Goal: Task Accomplishment & Management: Use online tool/utility

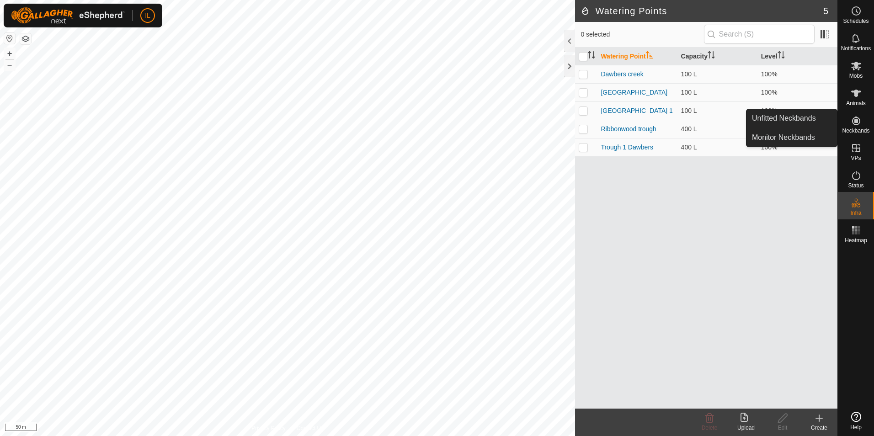
click at [856, 124] on icon at bounding box center [856, 121] width 8 height 8
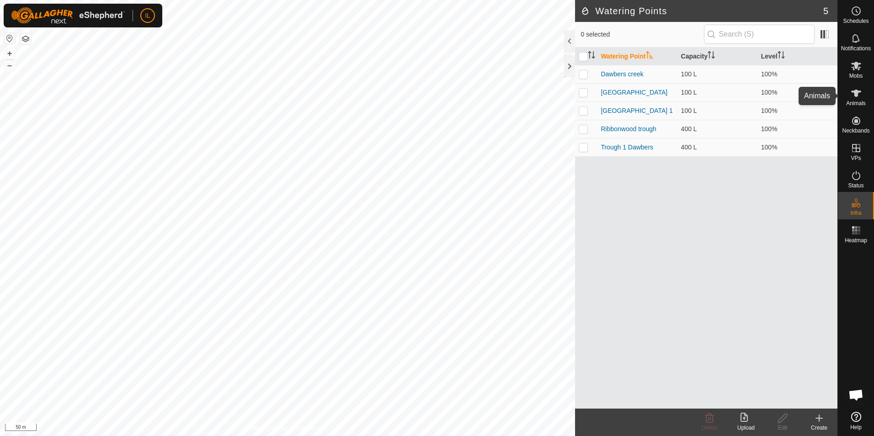
click at [857, 95] on icon at bounding box center [856, 93] width 10 height 7
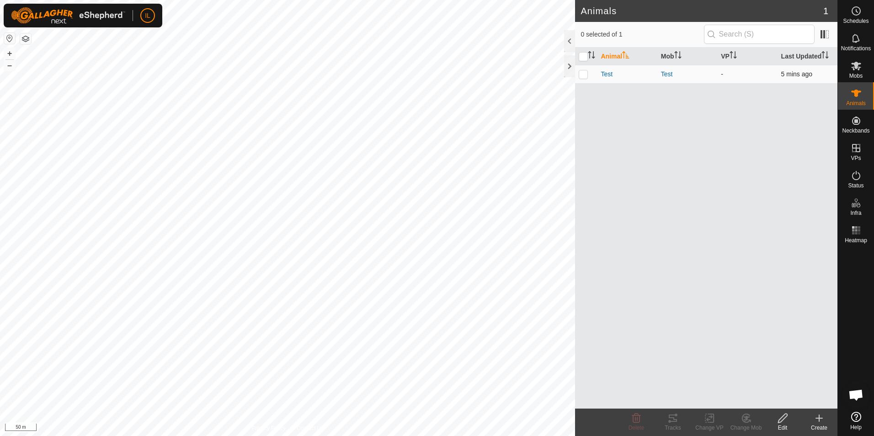
click at [582, 74] on p-checkbox at bounding box center [583, 73] width 9 height 7
checkbox input "true"
click at [858, 231] on icon at bounding box center [856, 230] width 11 height 11
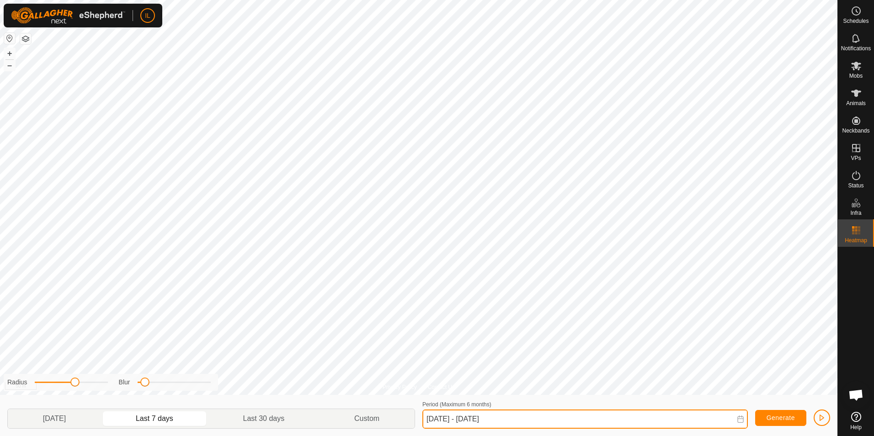
click at [471, 418] on input "[DATE] - [DATE]" at bounding box center [585, 419] width 326 height 19
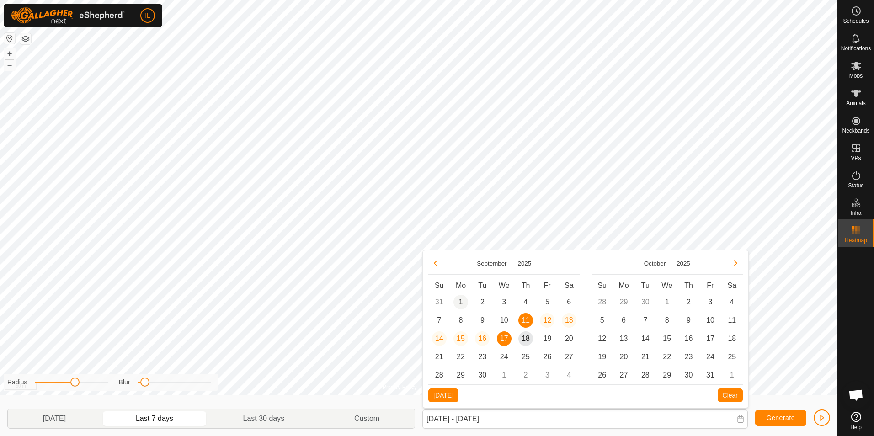
click at [460, 301] on span "1" at bounding box center [461, 302] width 15 height 15
type input "[DATE]"
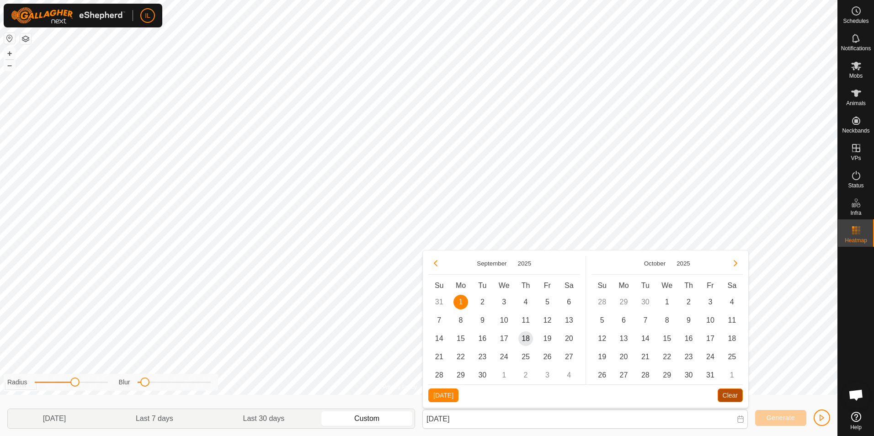
click at [730, 395] on button "Clear" at bounding box center [730, 396] width 25 height 14
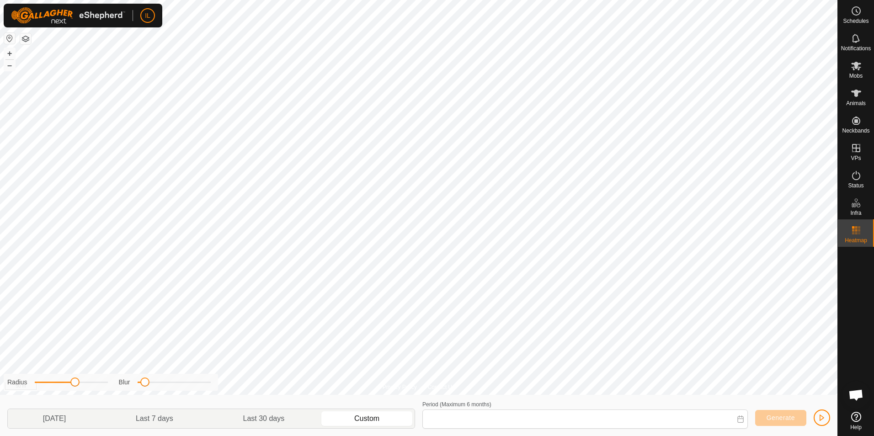
click at [743, 422] on icon at bounding box center [740, 419] width 6 height 7
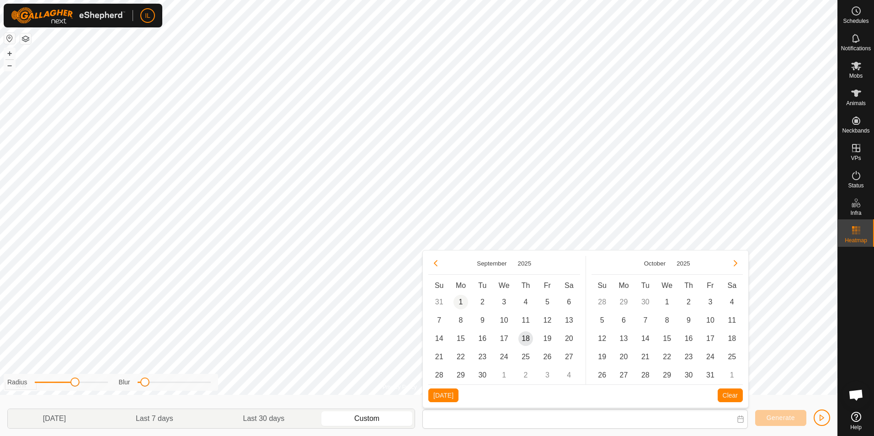
click at [460, 299] on span "1" at bounding box center [461, 302] width 15 height 15
click at [527, 338] on span "18" at bounding box center [525, 338] width 15 height 15
type input "[DATE] - [DATE]"
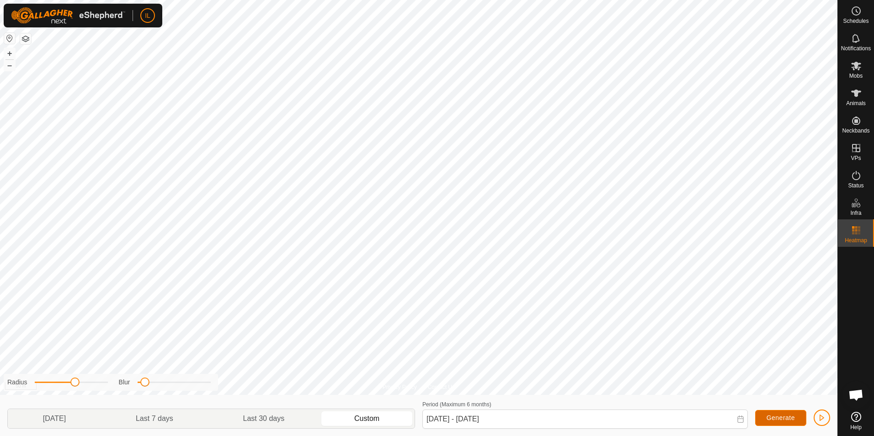
click at [780, 419] on span "Generate" at bounding box center [781, 417] width 28 height 7
click at [853, 98] on icon at bounding box center [856, 93] width 11 height 11
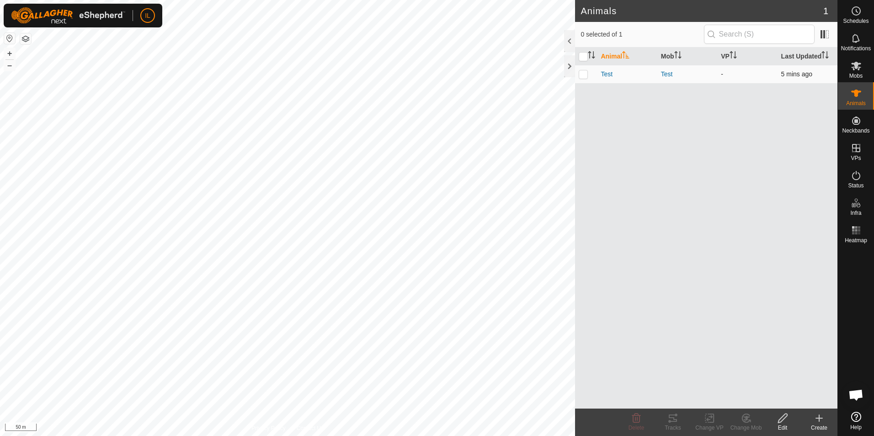
click at [584, 74] on p-checkbox at bounding box center [583, 73] width 9 height 7
checkbox input "true"
click at [673, 418] on icon at bounding box center [673, 418] width 8 height 7
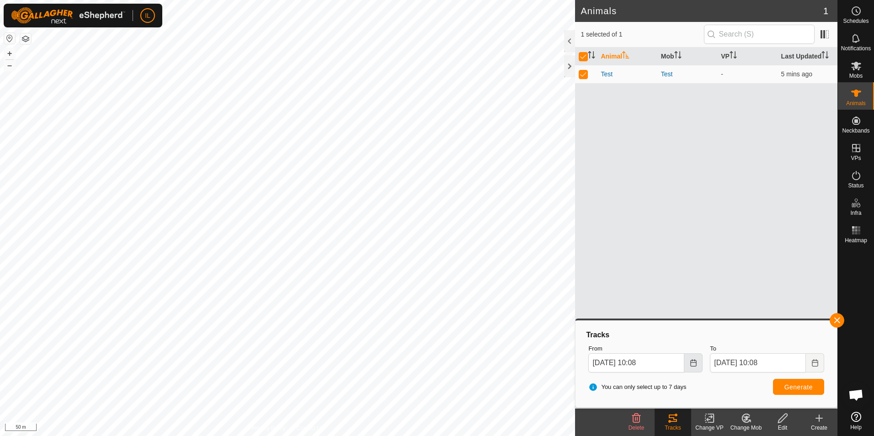
click at [694, 362] on icon "Choose Date" at bounding box center [693, 362] width 7 height 7
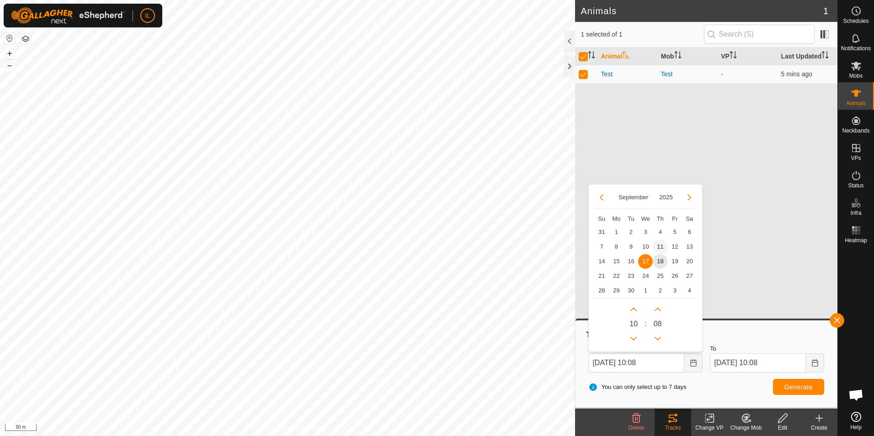
click at [660, 246] on span "11" at bounding box center [660, 247] width 15 height 15
type input "[DATE] 10:08"
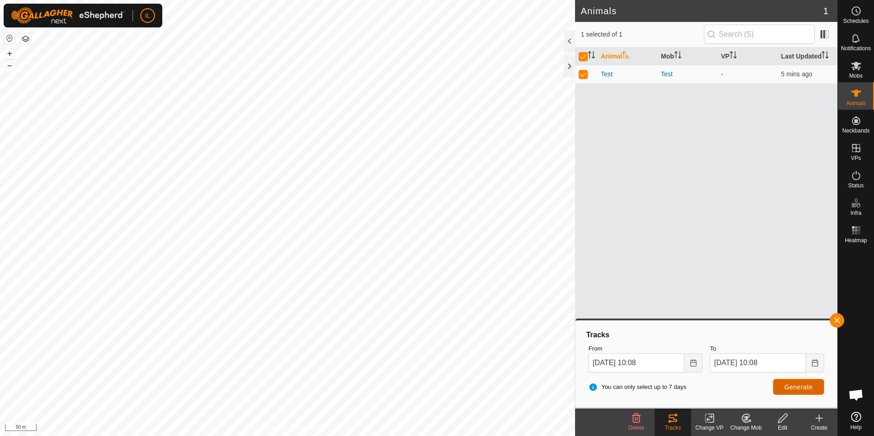
click at [792, 389] on span "Generate" at bounding box center [799, 387] width 28 height 7
click at [856, 232] on icon at bounding box center [856, 230] width 11 height 11
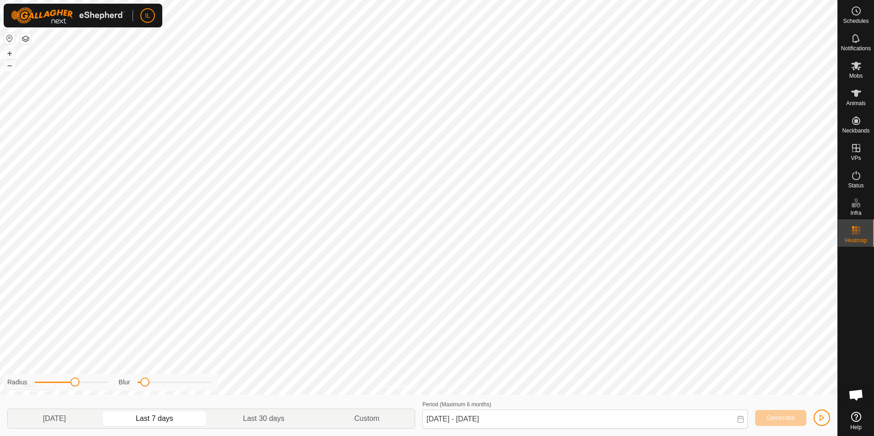
click at [165, 417] on p-togglebutton "Last 7 days" at bounding box center [154, 418] width 107 height 19
click at [59, 419] on p-togglebutton "[DATE]" at bounding box center [54, 418] width 93 height 19
click at [273, 420] on p-togglebutton "Last 30 days" at bounding box center [263, 418] width 111 height 19
click at [779, 417] on span "Generate" at bounding box center [781, 417] width 28 height 7
click at [168, 418] on p-togglebutton "Last 7 days" at bounding box center [154, 418] width 107 height 19
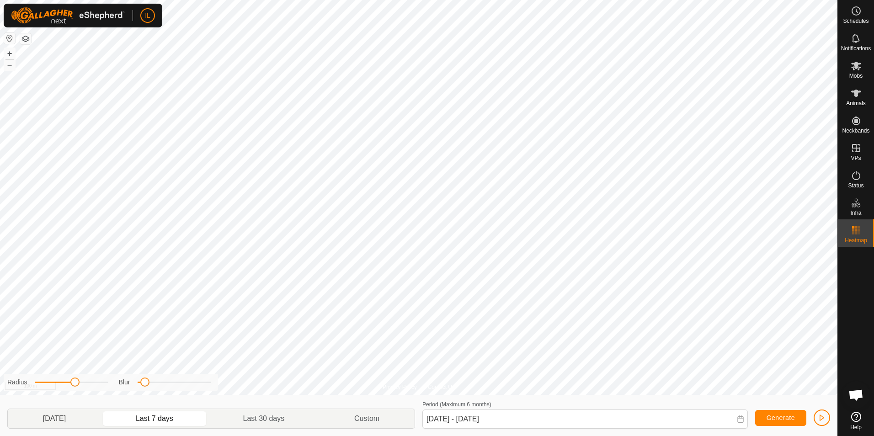
click at [67, 418] on p-togglebutton "[DATE]" at bounding box center [54, 418] width 93 height 19
type input "[DATE] - [DATE]"
drag, startPoint x: 145, startPoint y: 386, endPoint x: 134, endPoint y: 385, distance: 12.0
click at [134, 385] on span at bounding box center [137, 382] width 9 height 9
click at [213, 393] on div "Privacy Policy Contact Us Test + – ⇧ i 100 m Radius Blur [DATE] Last 7 days Las…" at bounding box center [419, 218] width 838 height 436
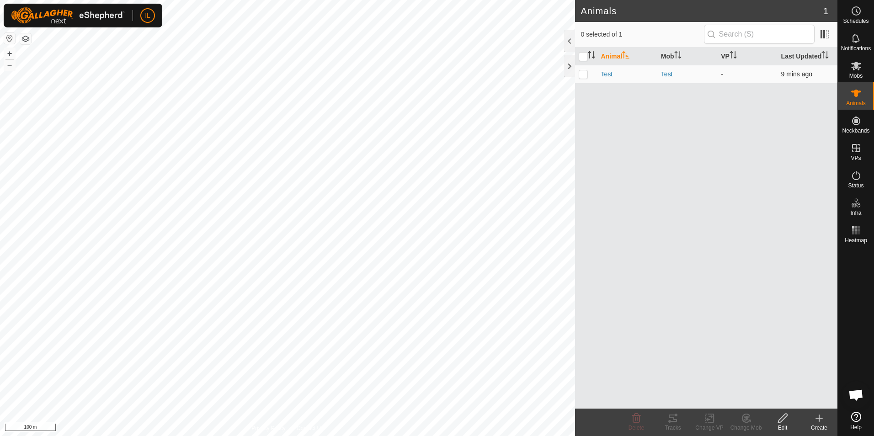
click at [582, 75] on p-checkbox at bounding box center [583, 73] width 9 height 7
checkbox input "true"
click at [675, 421] on icon at bounding box center [673, 418] width 8 height 7
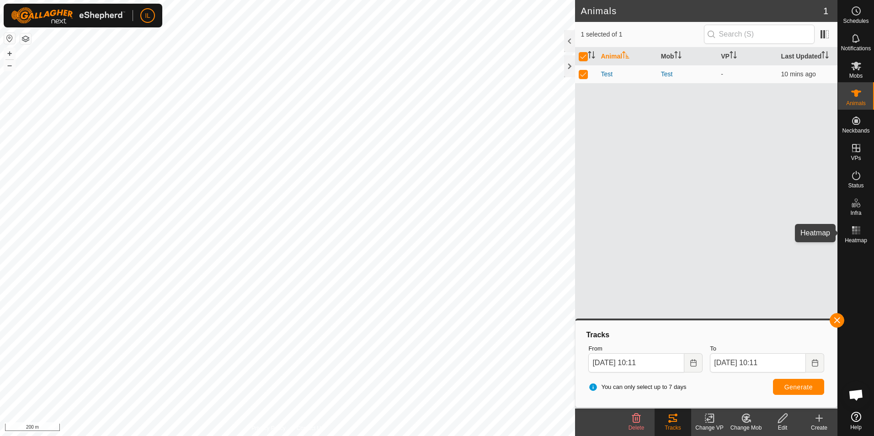
click at [860, 232] on icon at bounding box center [856, 230] width 11 height 11
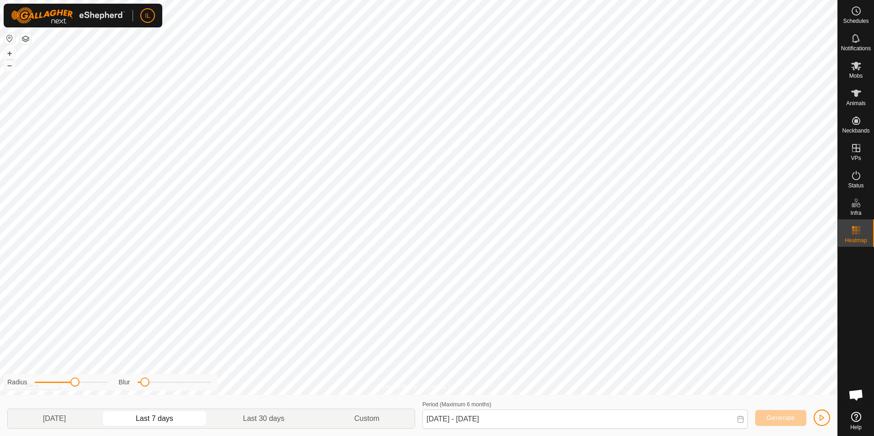
click at [162, 420] on p-togglebutton "Last 7 days" at bounding box center [154, 418] width 107 height 19
click at [65, 417] on p-togglebutton "[DATE]" at bounding box center [54, 418] width 93 height 19
click at [161, 417] on p-togglebutton "Last 7 days" at bounding box center [154, 418] width 107 height 19
click at [63, 416] on p-togglebutton "[DATE]" at bounding box center [54, 418] width 93 height 19
type input "[DATE] - [DATE]"
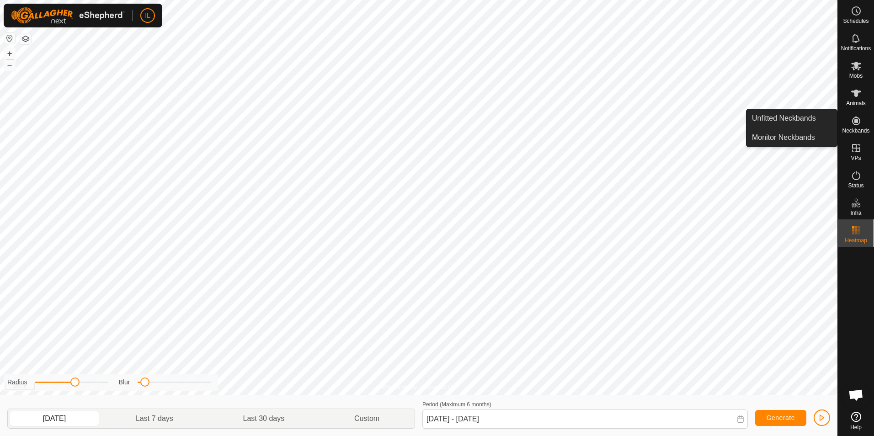
click at [856, 122] on icon at bounding box center [856, 121] width 8 height 8
click at [805, 138] on link "Monitor Neckbands" at bounding box center [792, 137] width 91 height 18
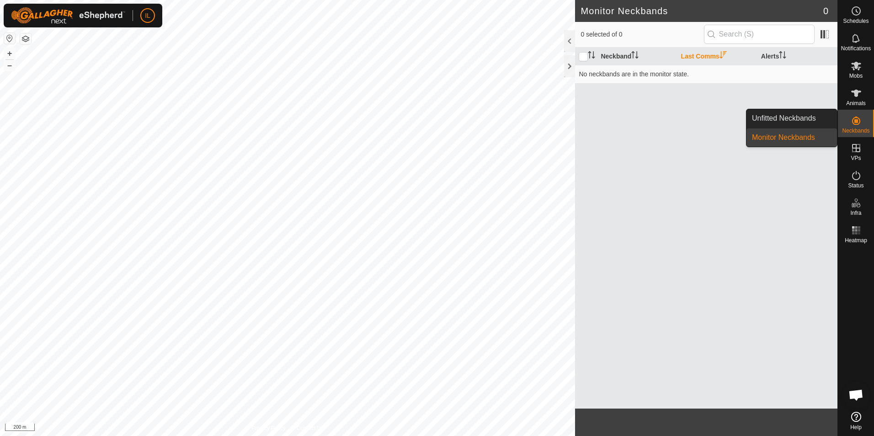
click at [857, 123] on icon at bounding box center [856, 121] width 8 height 8
click at [811, 118] on link "Unfitted Neckbands" at bounding box center [792, 118] width 91 height 18
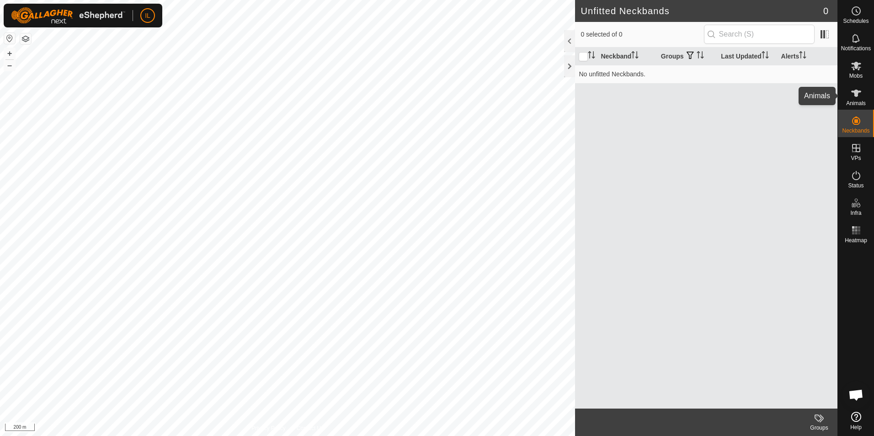
click at [855, 93] on icon at bounding box center [856, 93] width 10 height 7
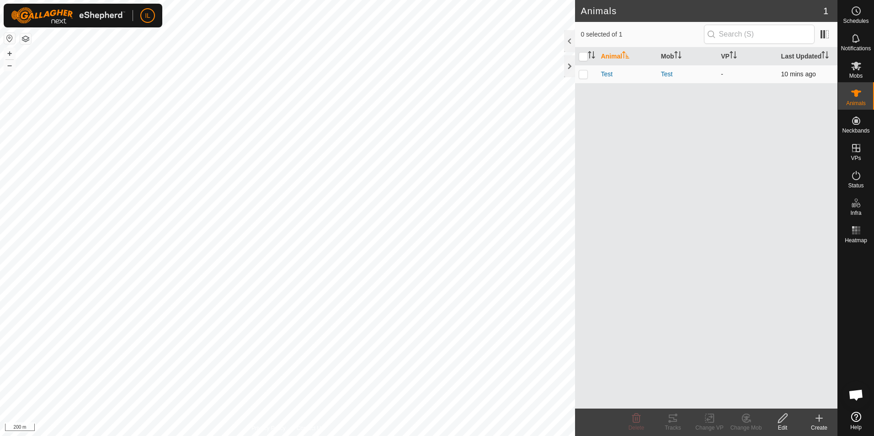
click at [582, 72] on p-checkbox at bounding box center [583, 73] width 9 height 7
checkbox input "true"
click at [671, 417] on icon at bounding box center [673, 418] width 8 height 7
